Goal: Task Accomplishment & Management: Complete application form

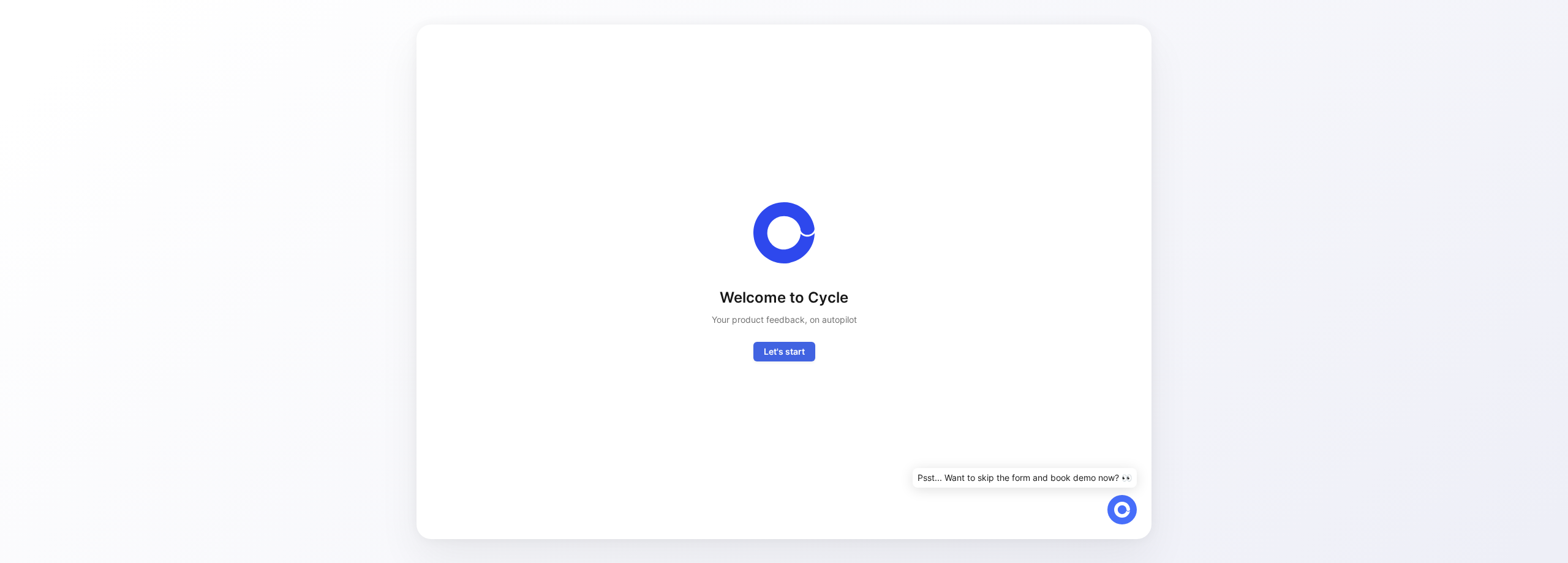
click at [778, 357] on span "Let's start" at bounding box center [784, 351] width 41 height 15
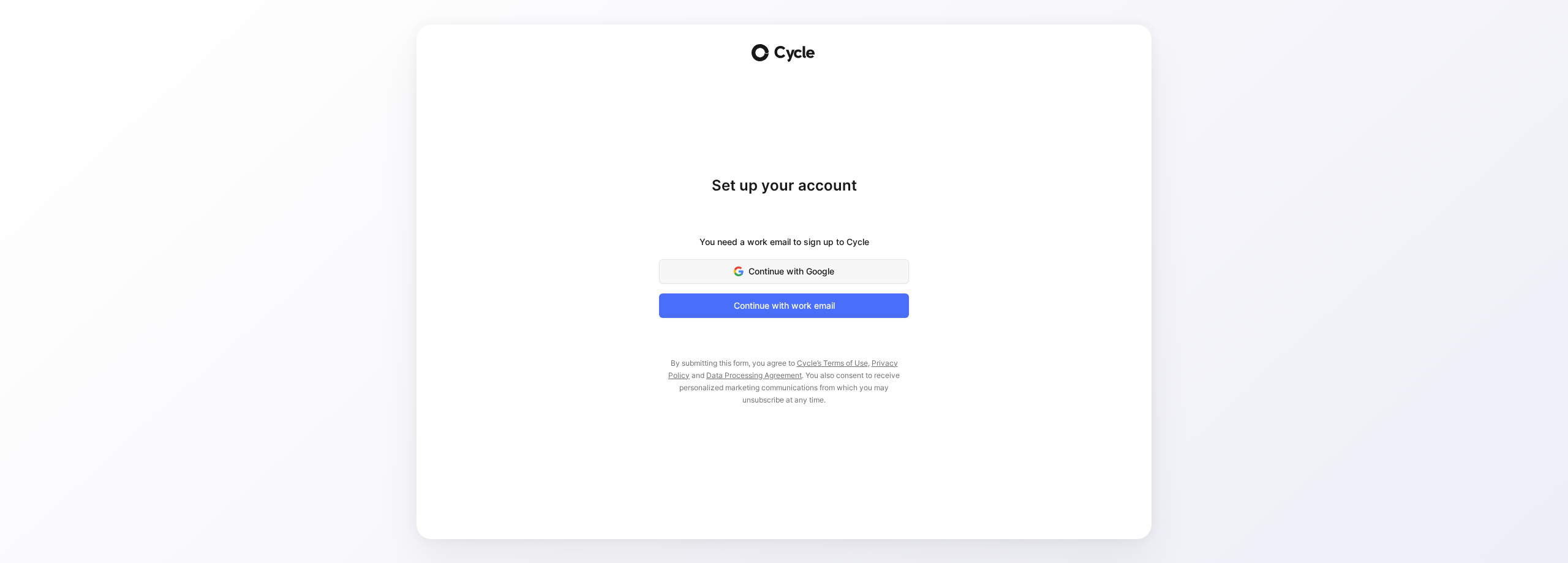
click at [812, 278] on span "Continue with Google" at bounding box center [784, 271] width 219 height 15
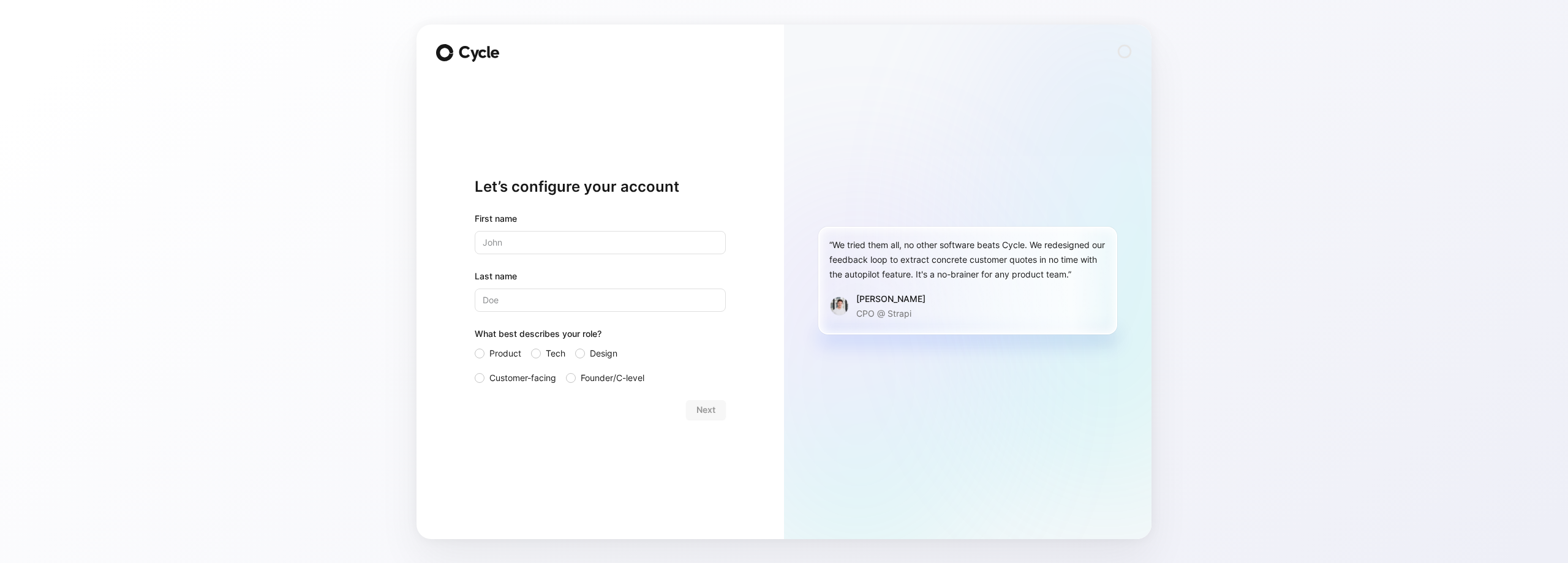
click at [556, 245] on input "text" at bounding box center [600, 242] width 251 height 24
type input "[PERSON_NAME]"
type input "Assis"
click at [588, 353] on label "Design" at bounding box center [606, 353] width 61 height 15
click at [575, 346] on input "Design" at bounding box center [575, 346] width 0 height 0
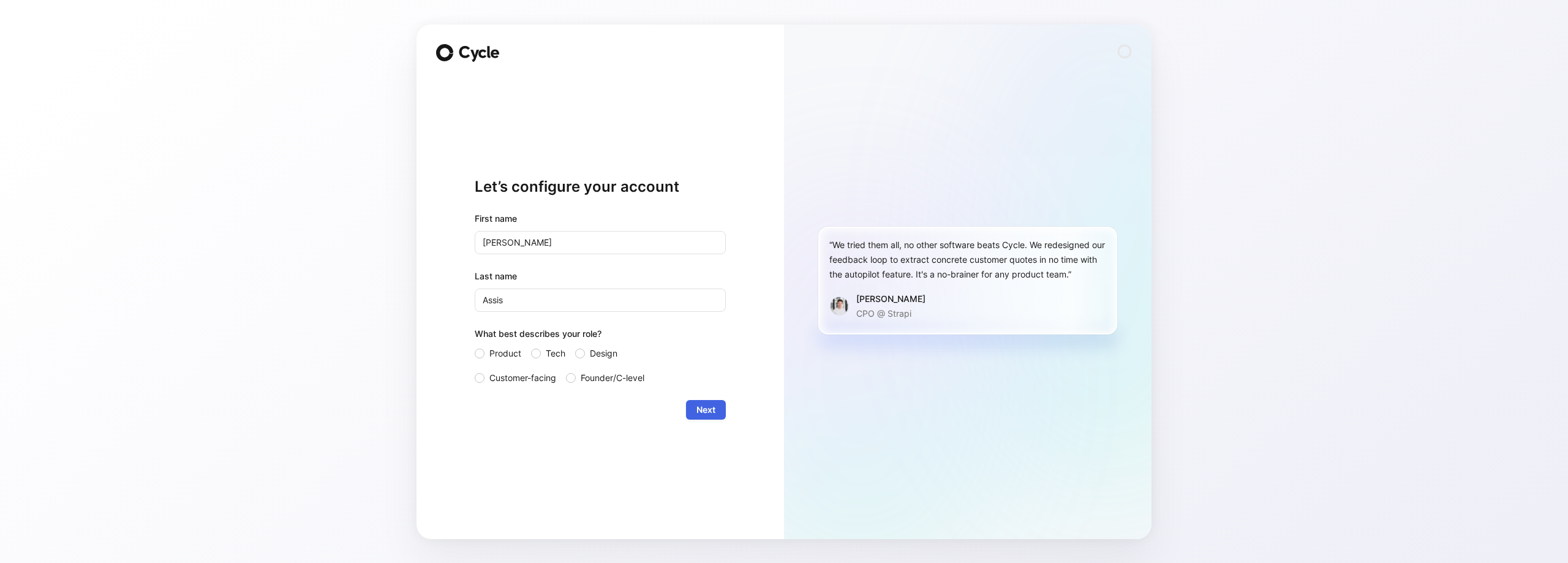
click at [705, 406] on span "Next" at bounding box center [706, 410] width 19 height 15
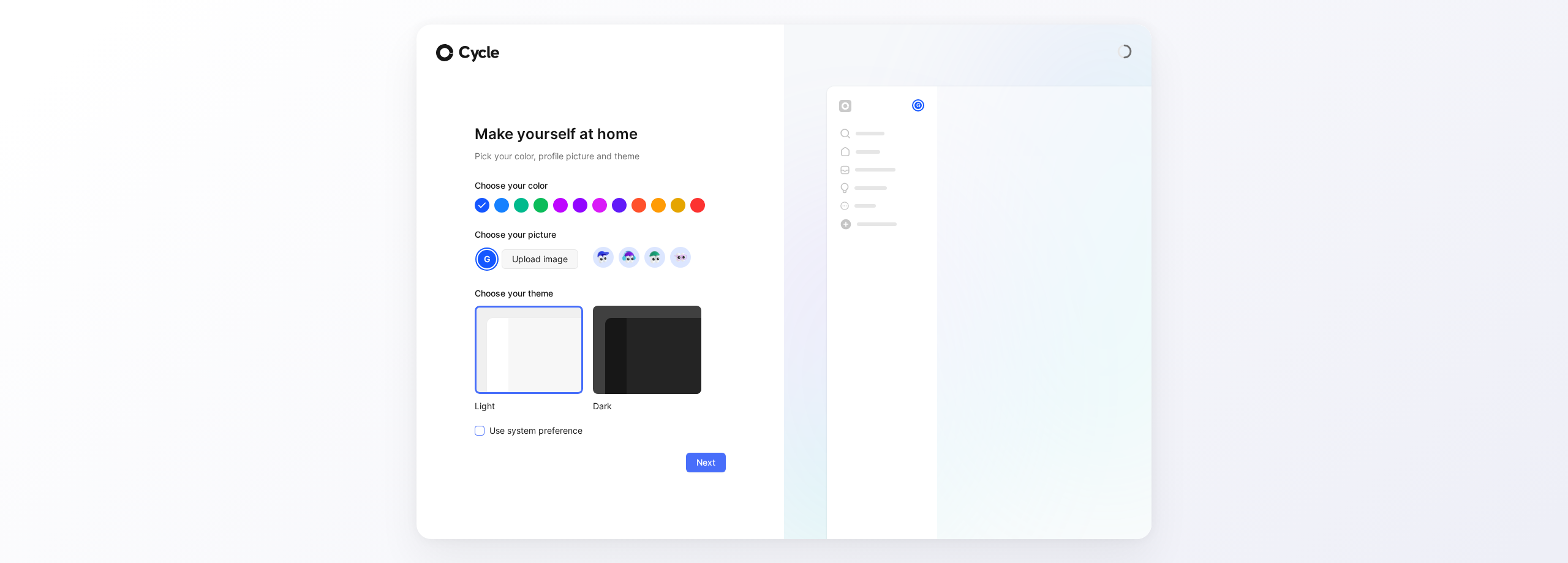
click at [499, 429] on span "Use system preference" at bounding box center [536, 431] width 93 height 15
click at [475, 423] on input "Use system preference" at bounding box center [475, 423] width 0 height 0
click at [577, 382] on div at bounding box center [529, 349] width 109 height 88
click at [712, 455] on span "Next" at bounding box center [706, 463] width 19 height 15
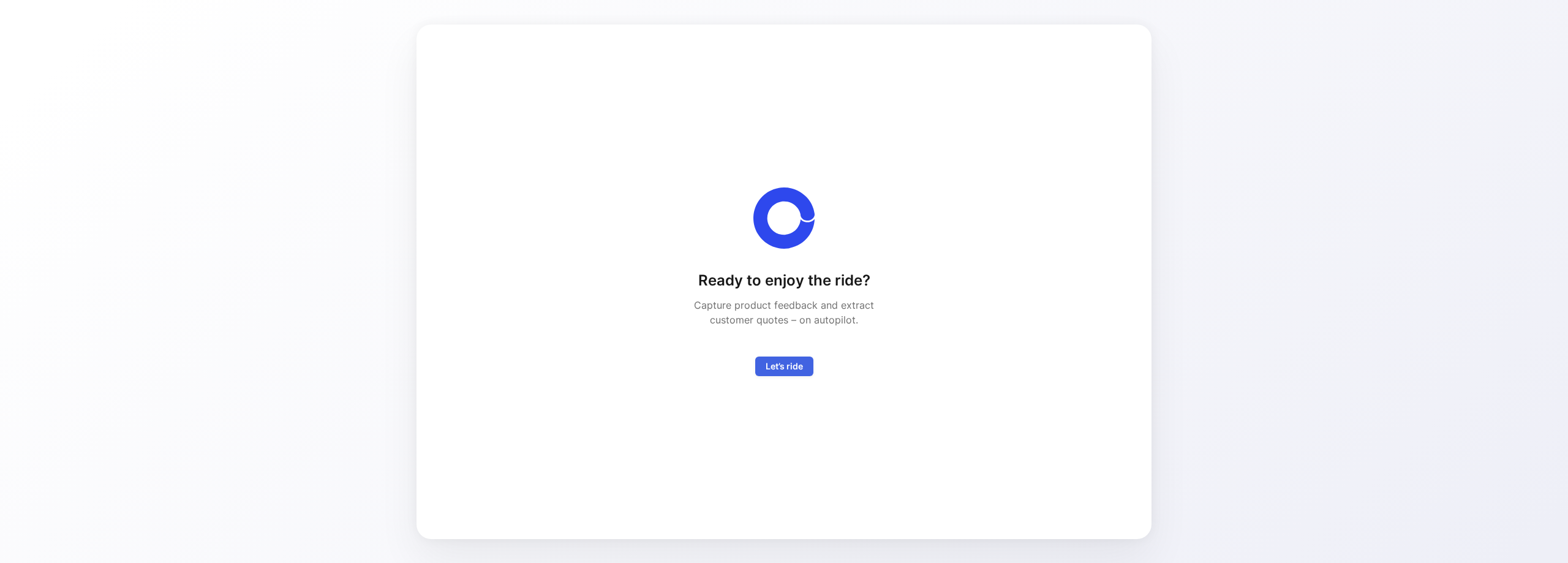
click at [776, 359] on span "Let’s ride" at bounding box center [784, 366] width 37 height 15
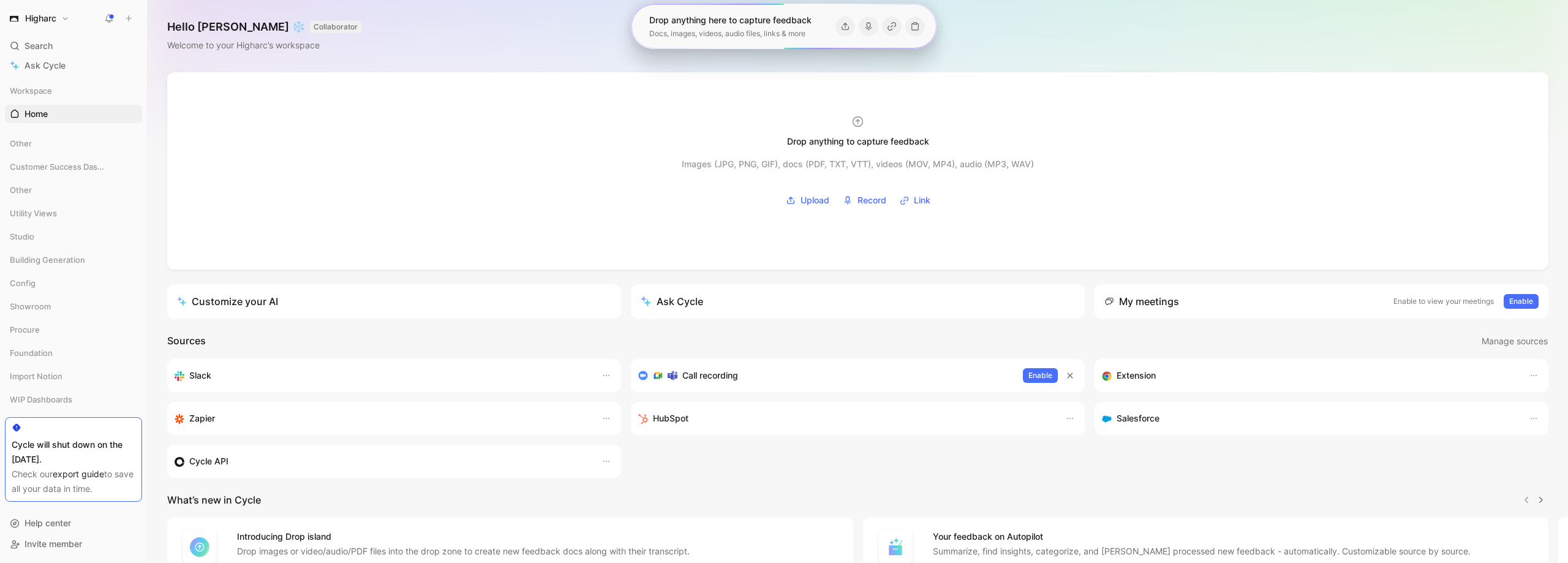
scroll to position [112, 0]
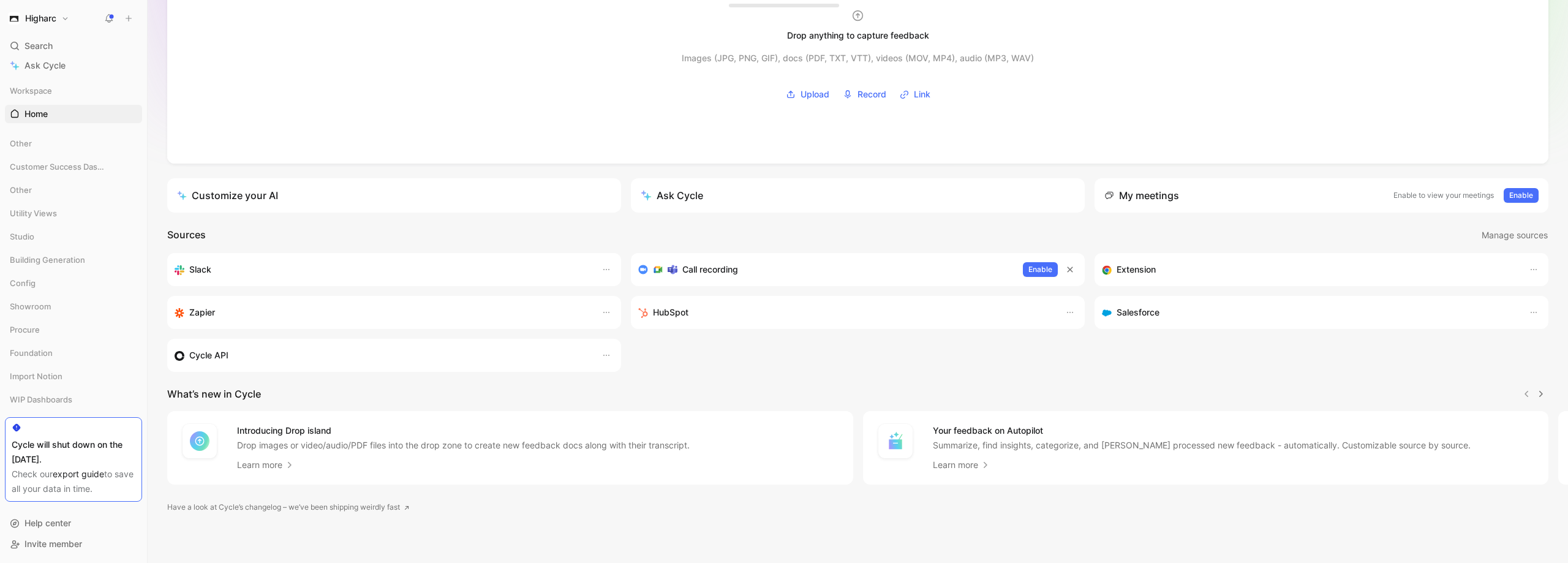
click at [51, 21] on h1 "Higharc" at bounding box center [40, 18] width 31 height 11
click at [112, 13] on div at bounding box center [784, 281] width 1568 height 563
click at [112, 13] on icon at bounding box center [109, 18] width 10 height 10
click at [35, 17] on h1 "Higharc" at bounding box center [40, 18] width 31 height 11
click at [73, 81] on div "Account settings" at bounding box center [83, 79] width 150 height 20
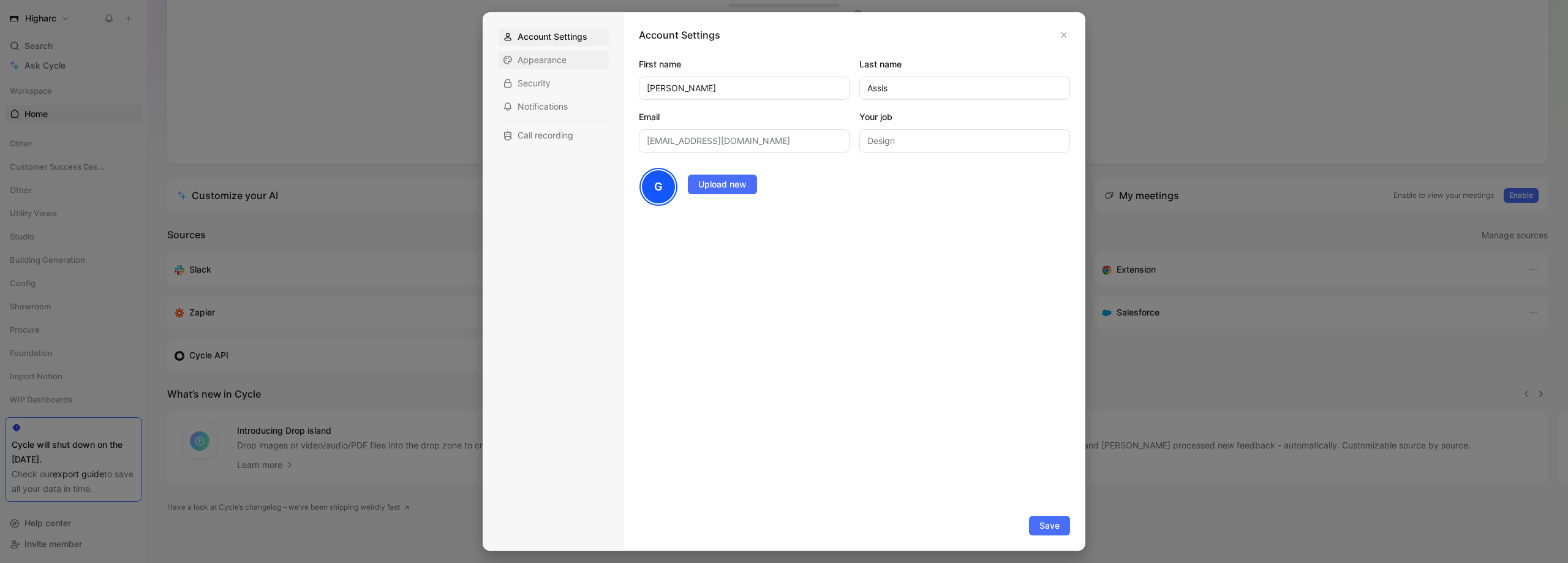
click at [531, 63] on span "Appearance" at bounding box center [542, 60] width 49 height 12
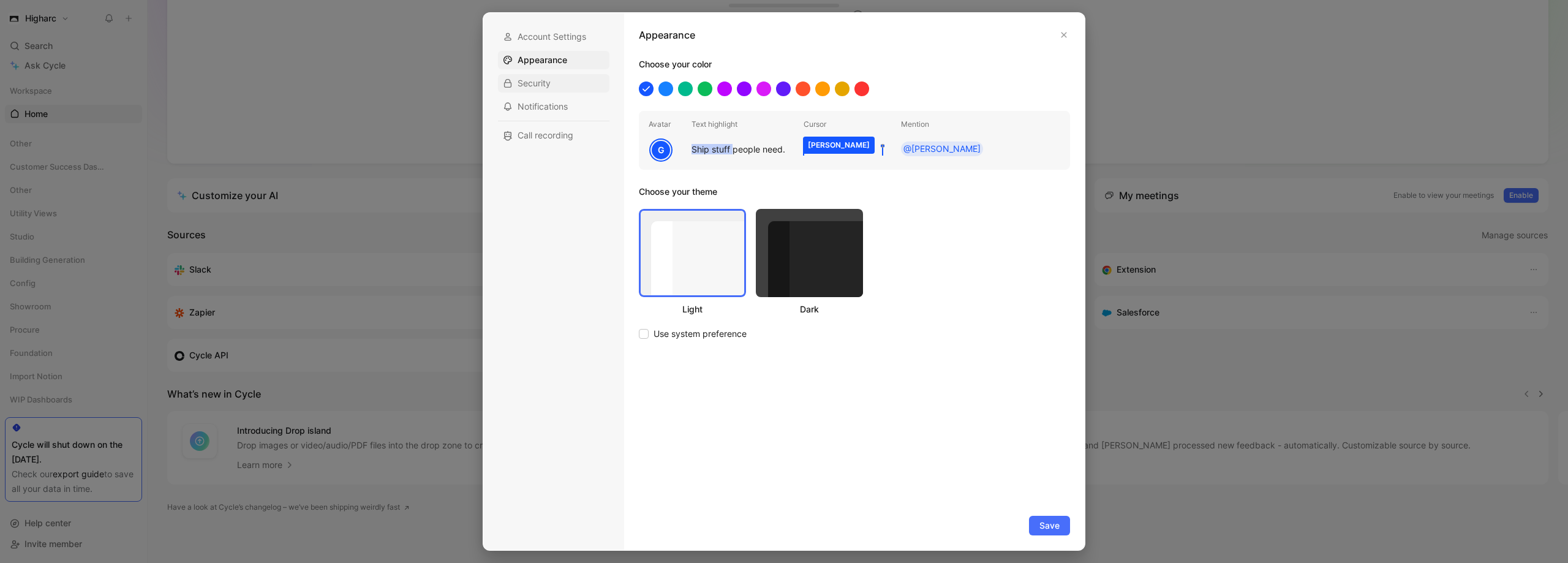
click at [543, 78] on span "Security" at bounding box center [533, 83] width 33 height 12
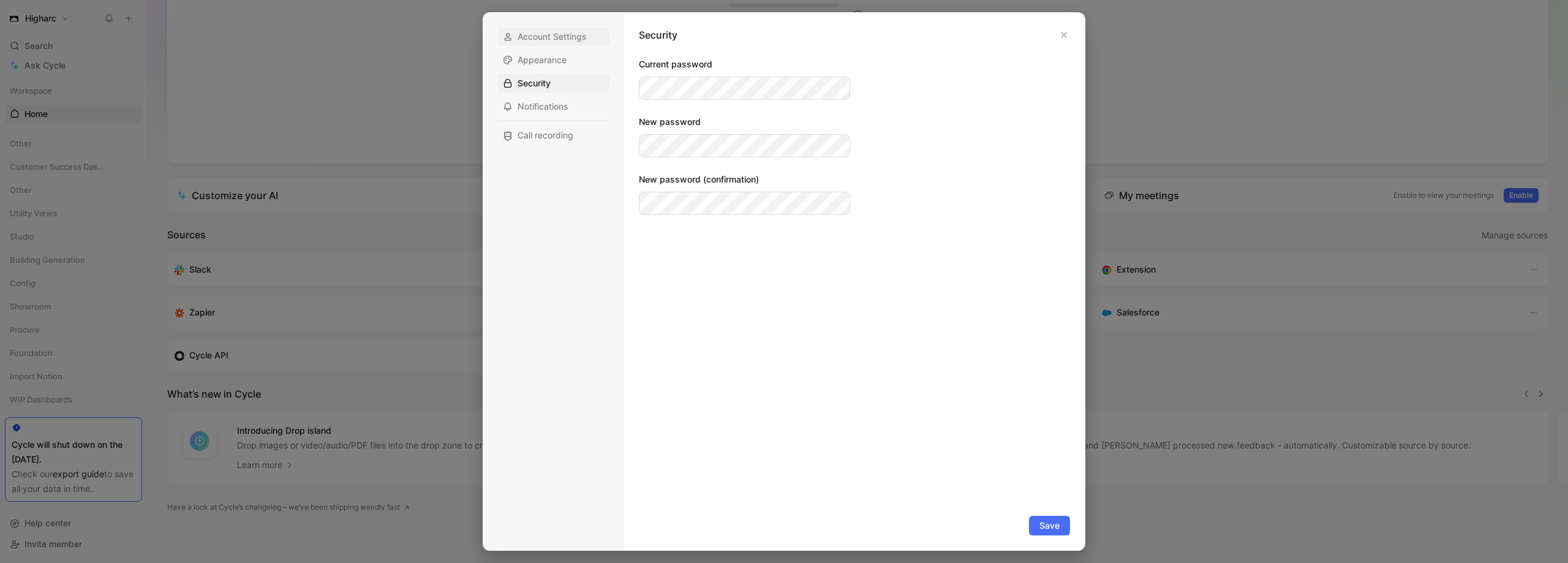
click at [552, 33] on span "Account Settings" at bounding box center [552, 36] width 69 height 12
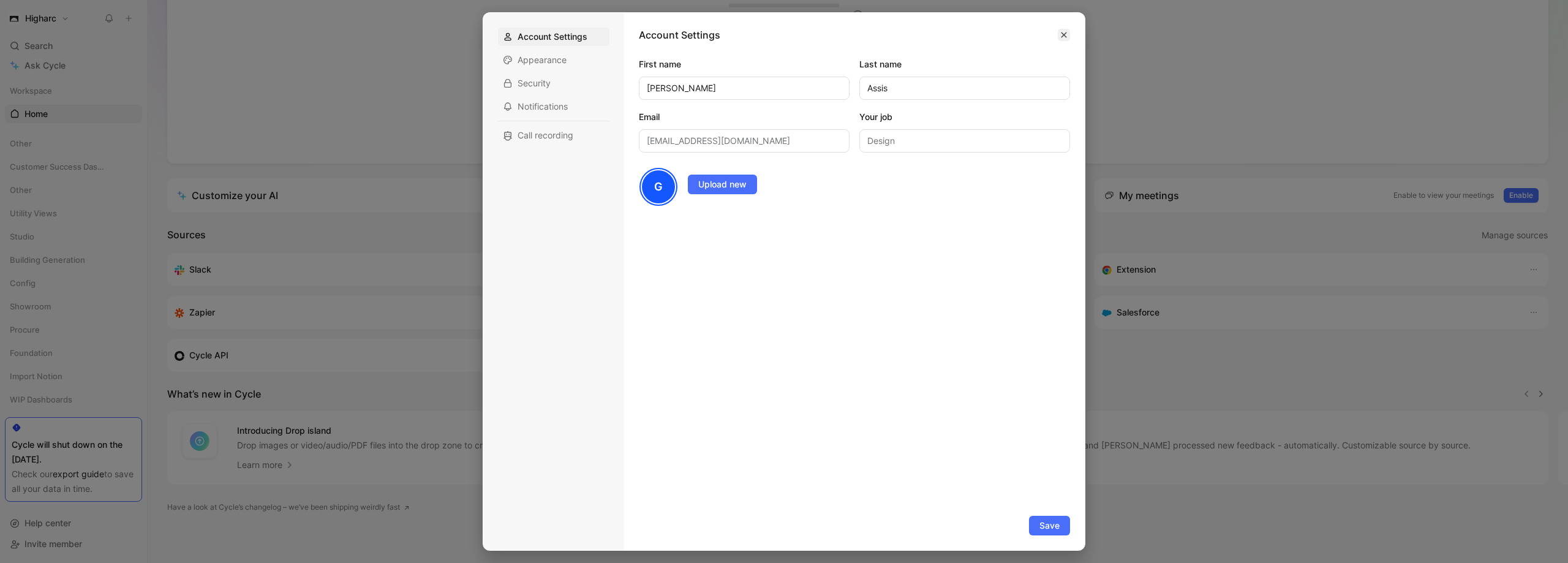
click at [1061, 38] on button "button" at bounding box center [1064, 35] width 12 height 12
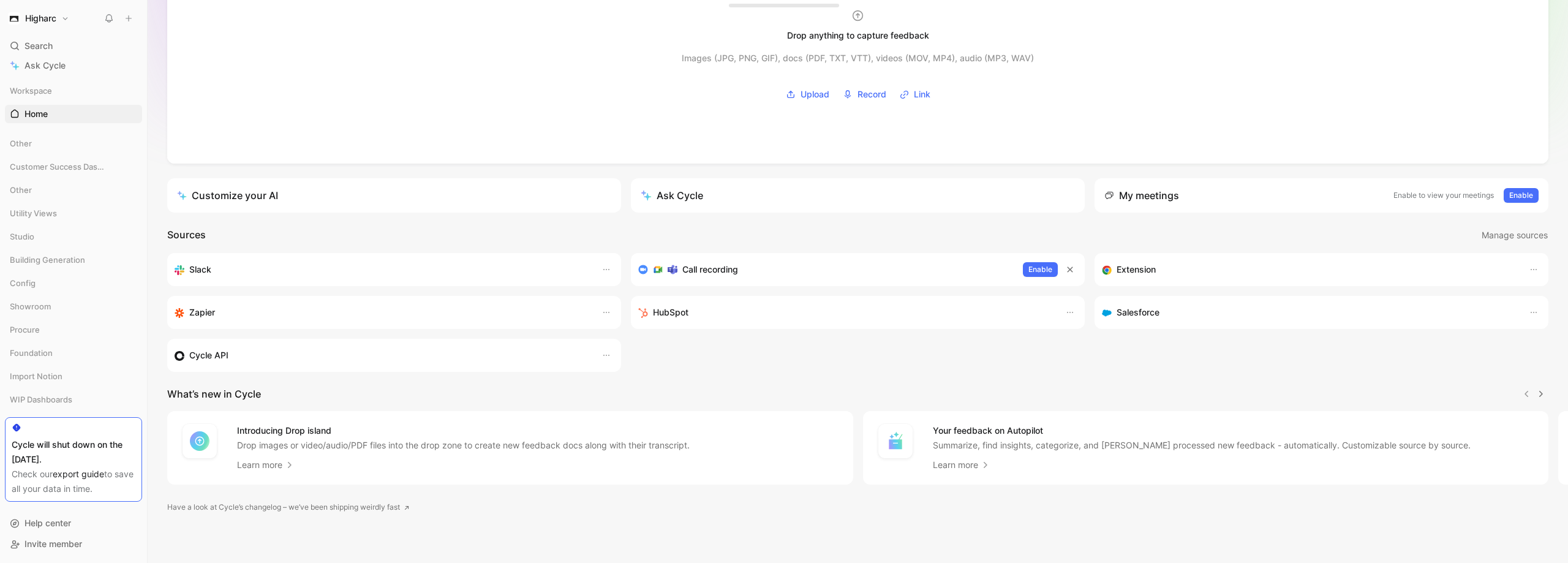
click at [55, 18] on h1 "Higharc" at bounding box center [40, 18] width 31 height 11
click at [51, 17] on div at bounding box center [784, 281] width 1568 height 563
click at [50, 117] on link "Home G then H" at bounding box center [73, 113] width 137 height 18
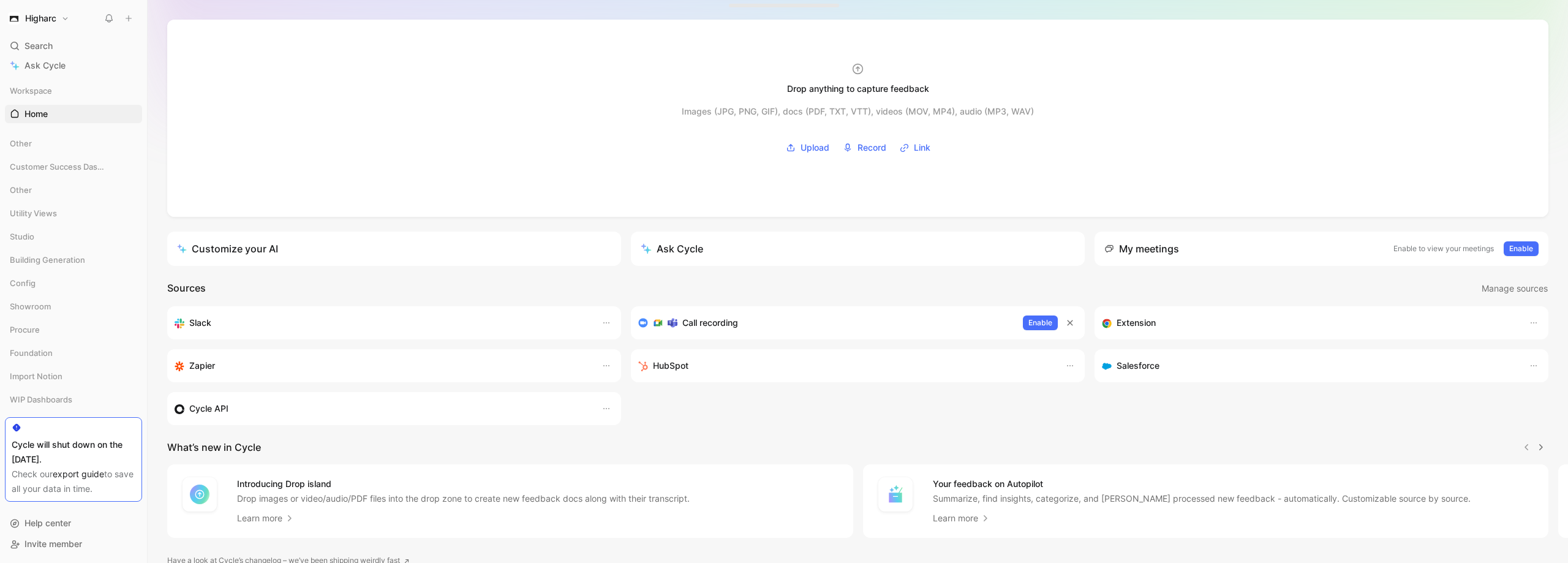
scroll to position [0, 0]
